Goal: Task Accomplishment & Management: Manage account settings

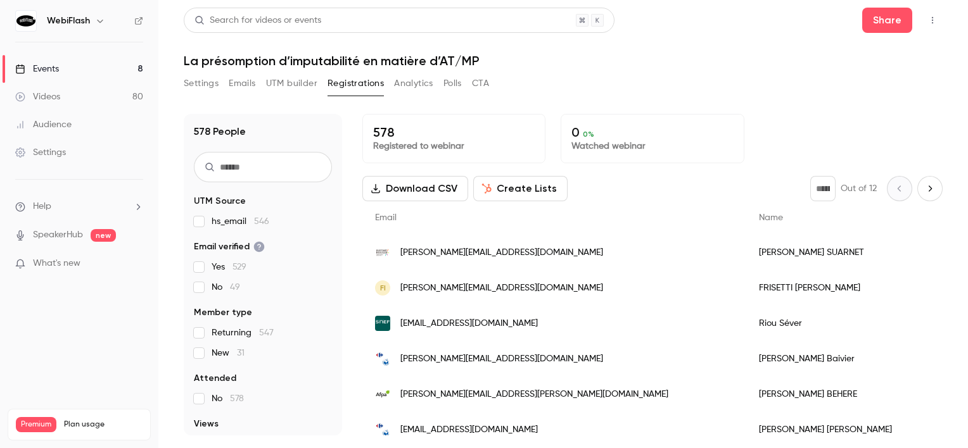
click at [72, 73] on link "Events 8" at bounding box center [79, 69] width 158 height 28
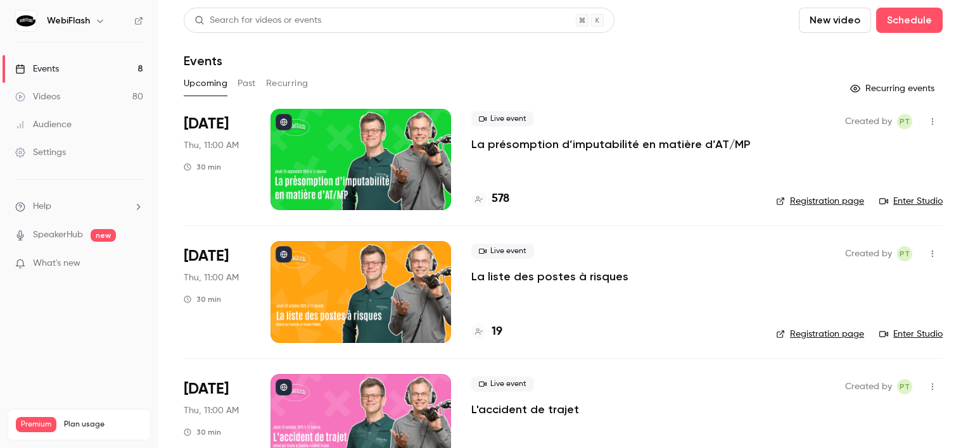
click at [420, 160] on div at bounding box center [360, 159] width 180 height 101
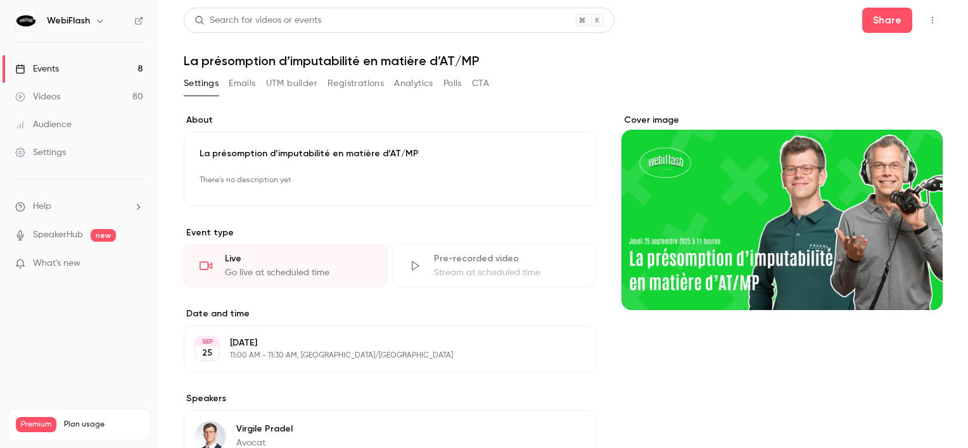
click at [372, 92] on button "Registrations" at bounding box center [355, 83] width 56 height 20
